Goal: Navigation & Orientation: Find specific page/section

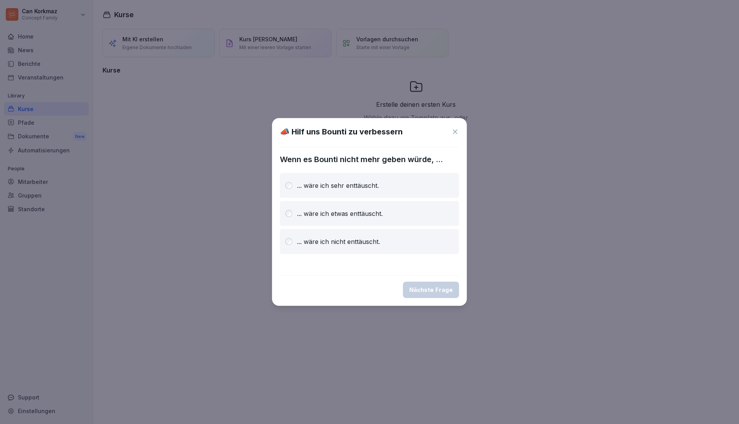
click at [453, 129] on icon at bounding box center [455, 132] width 8 height 8
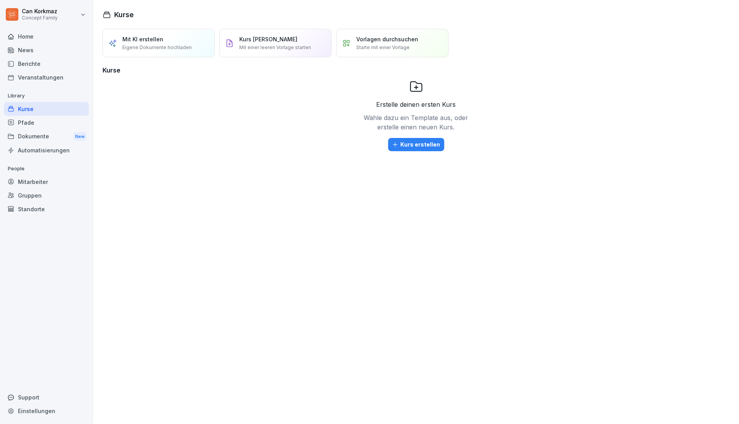
click at [45, 64] on div "Berichte" at bounding box center [46, 64] width 85 height 14
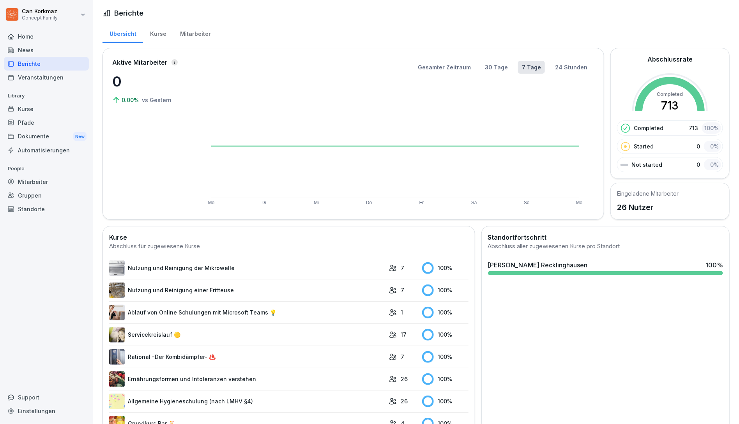
click at [186, 33] on div "Mitarbeiter" at bounding box center [195, 33] width 44 height 20
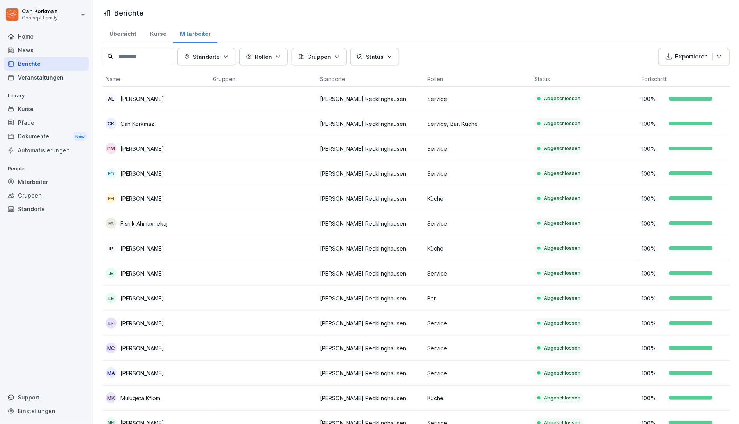
click at [162, 37] on div "Kurse" at bounding box center [158, 33] width 30 height 20
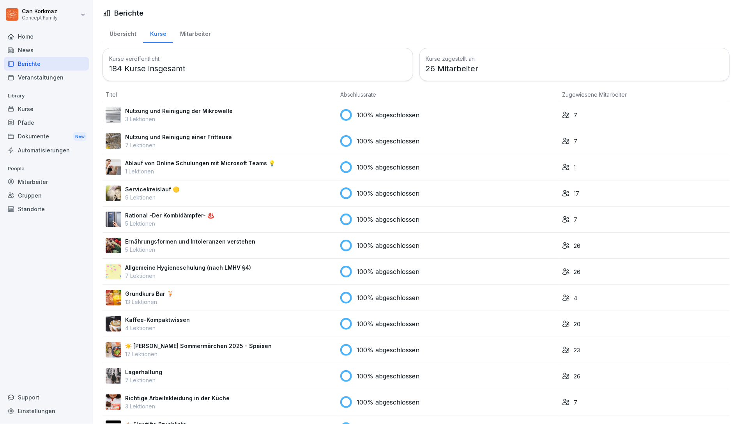
click at [224, 8] on div "Berichte" at bounding box center [416, 13] width 627 height 11
